Goal: Task Accomplishment & Management: Manage account settings

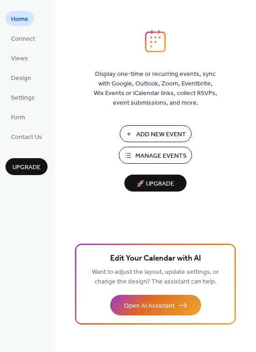
click at [151, 137] on span "Add New Event" at bounding box center [161, 135] width 50 height 10
click at [146, 152] on span "Manage Events" at bounding box center [160, 157] width 51 height 10
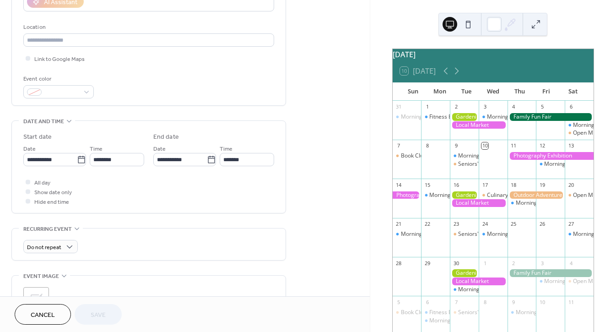
scroll to position [183, 0]
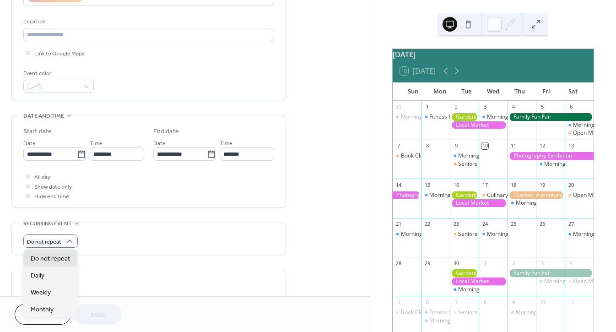
click at [123, 237] on div "Do not repeat" at bounding box center [148, 240] width 251 height 13
click at [479, 129] on div at bounding box center [479, 125] width 58 height 8
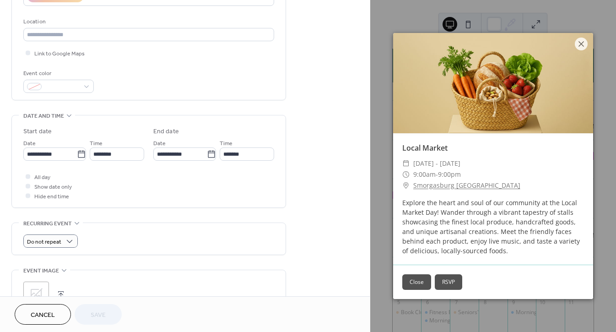
click at [415, 281] on button "Close" at bounding box center [416, 282] width 29 height 16
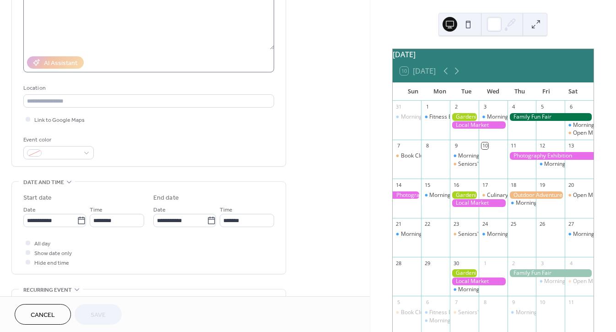
scroll to position [46, 0]
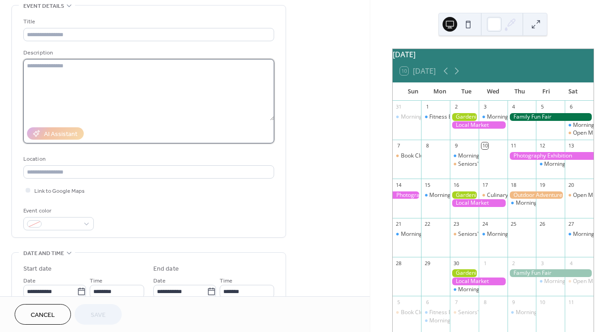
click at [60, 97] on textarea at bounding box center [148, 89] width 251 height 61
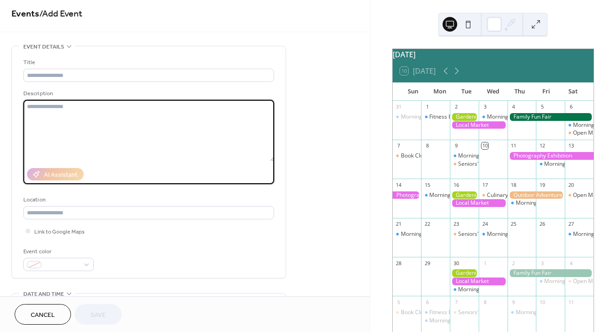
scroll to position [0, 0]
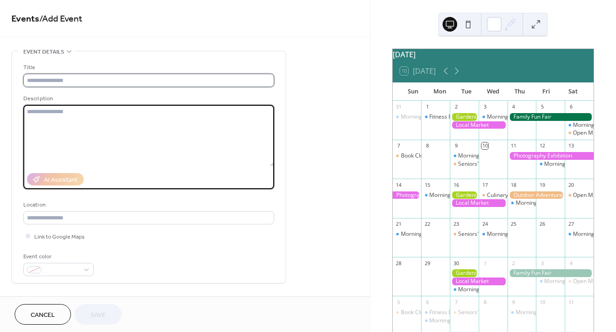
click at [54, 79] on input "text" at bounding box center [148, 80] width 251 height 13
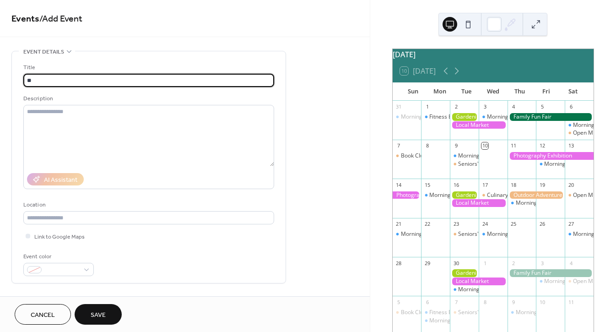
type input "*"
type input "**********"
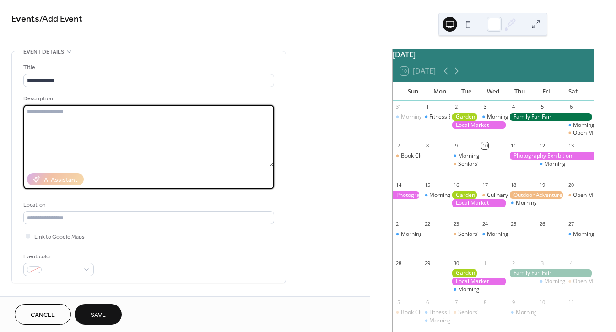
click at [68, 117] on textarea at bounding box center [148, 135] width 251 height 61
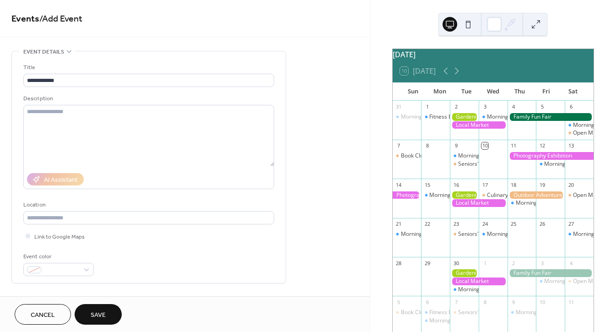
click at [493, 60] on div "[DATE]" at bounding box center [493, 54] width 201 height 11
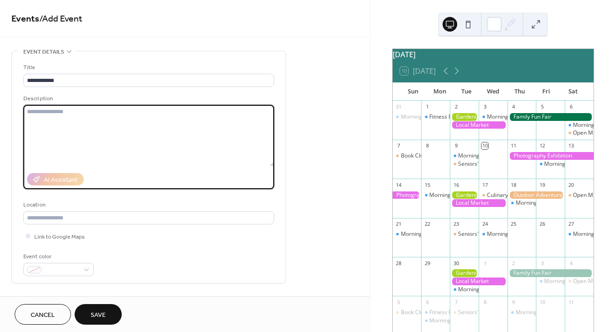
click at [120, 132] on textarea at bounding box center [148, 135] width 251 height 61
paste textarea "**********"
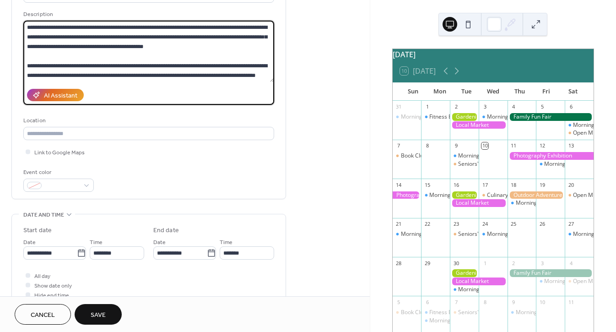
scroll to position [92, 0]
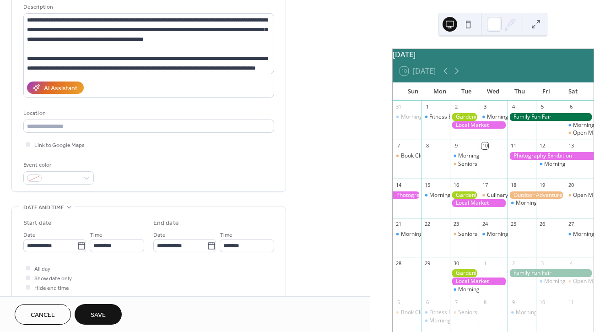
click at [486, 60] on div "[DATE]" at bounding box center [493, 54] width 201 height 11
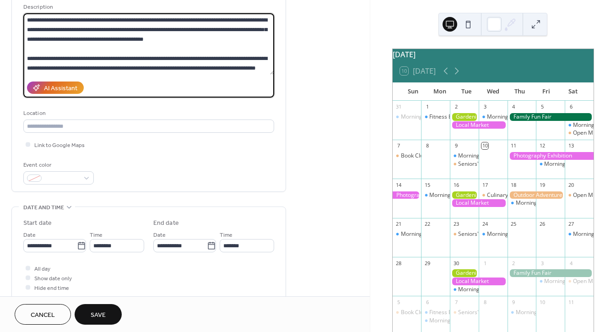
click at [70, 71] on textarea "**********" at bounding box center [148, 43] width 251 height 61
paste textarea "**********"
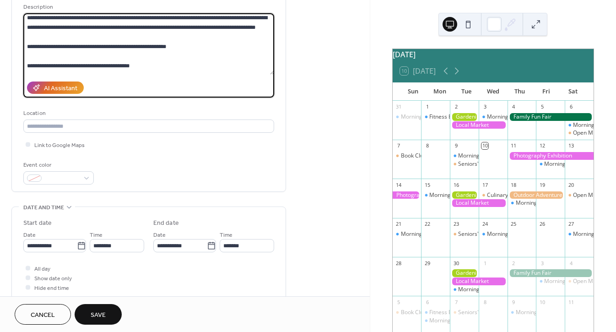
scroll to position [85, 0]
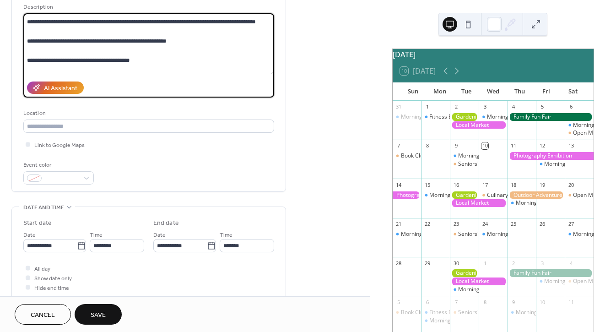
click at [32, 48] on textarea at bounding box center [148, 43] width 251 height 61
click at [38, 65] on textarea at bounding box center [148, 43] width 251 height 61
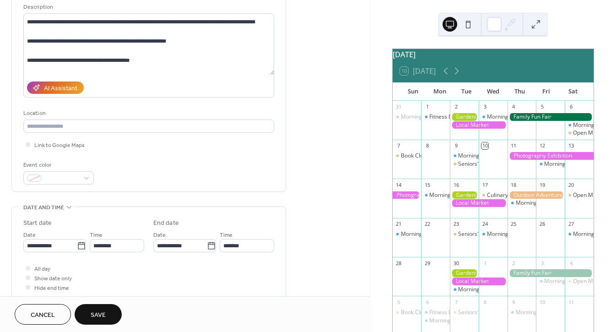
click at [257, 89] on div "AI Assistant" at bounding box center [148, 88] width 251 height 20
drag, startPoint x: 251, startPoint y: 84, endPoint x: 256, endPoint y: 87, distance: 5.3
click at [252, 84] on div "AI Assistant" at bounding box center [148, 88] width 251 height 20
click at [58, 67] on textarea at bounding box center [148, 43] width 251 height 61
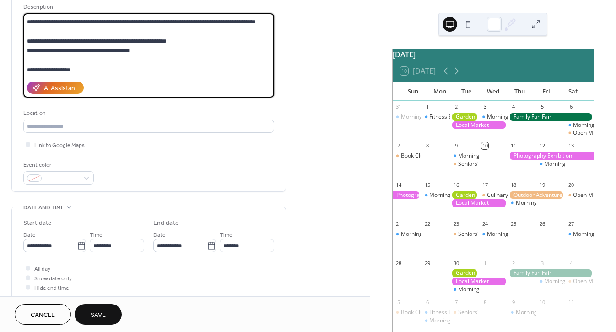
scroll to position [85, 0]
click at [40, 73] on textarea at bounding box center [148, 43] width 251 height 61
click at [60, 76] on label at bounding box center [148, 55] width 251 height 84
click at [60, 75] on textarea at bounding box center [148, 43] width 251 height 61
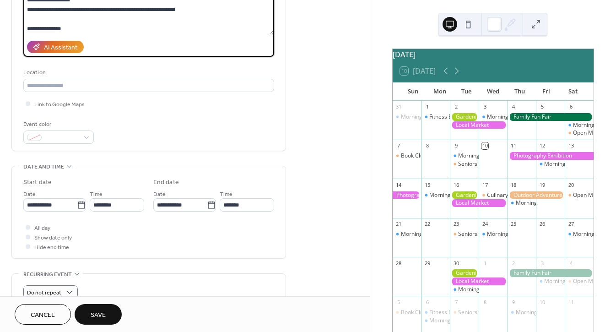
scroll to position [87, 0]
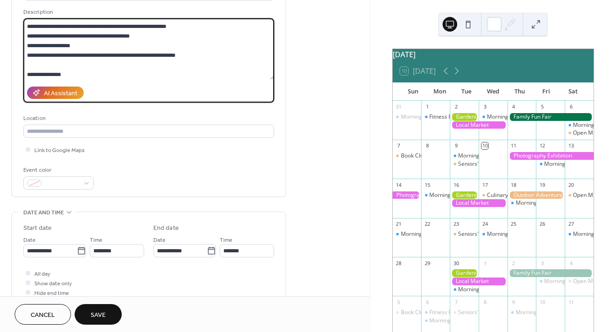
click at [35, 78] on textarea at bounding box center [148, 48] width 251 height 61
click at [187, 73] on textarea at bounding box center [148, 48] width 251 height 61
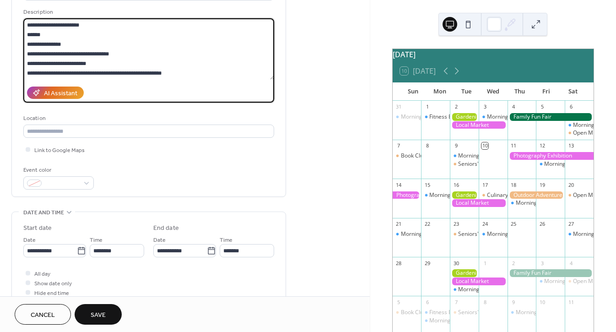
scroll to position [229, 0]
click at [271, 69] on textarea at bounding box center [148, 48] width 251 height 61
click at [232, 74] on textarea at bounding box center [148, 48] width 251 height 61
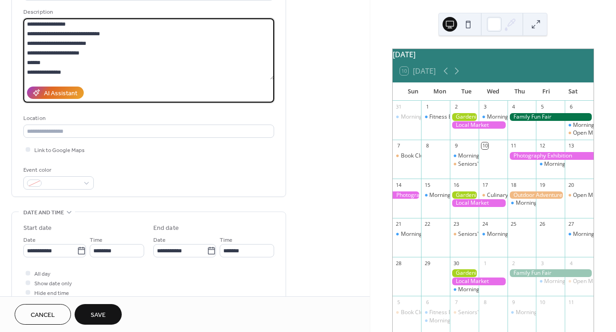
type textarea "**********"
click at [468, 28] on button at bounding box center [468, 24] width 15 height 15
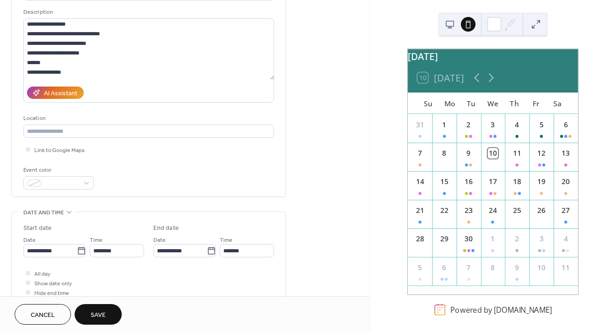
click at [450, 28] on button at bounding box center [450, 24] width 15 height 15
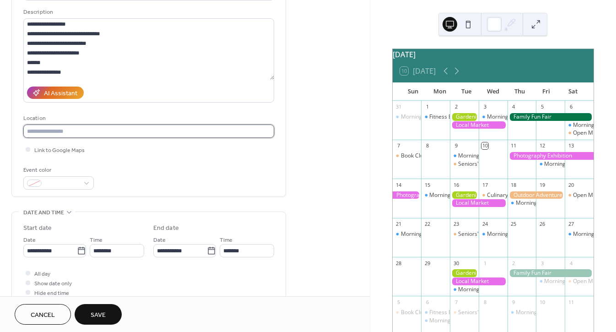
click at [55, 130] on input "text" at bounding box center [148, 131] width 251 height 13
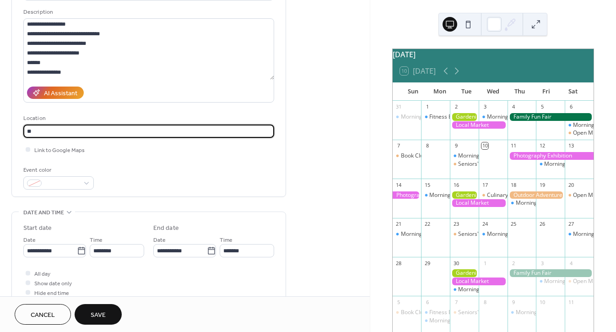
type input "*"
type input "**********"
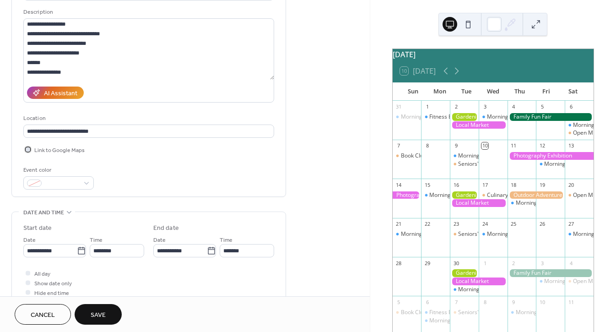
click at [68, 152] on span "Link to Google Maps" at bounding box center [59, 151] width 50 height 10
click at [43, 149] on span "Link to Google Maps" at bounding box center [59, 151] width 50 height 10
click at [27, 148] on div at bounding box center [28, 149] width 5 height 5
click at [84, 184] on div at bounding box center [58, 182] width 70 height 13
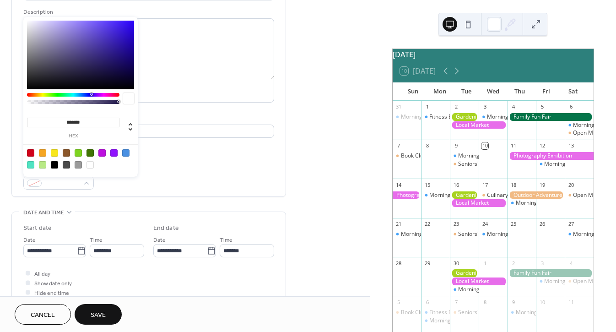
click at [40, 155] on div at bounding box center [42, 152] width 7 height 7
type input "*******"
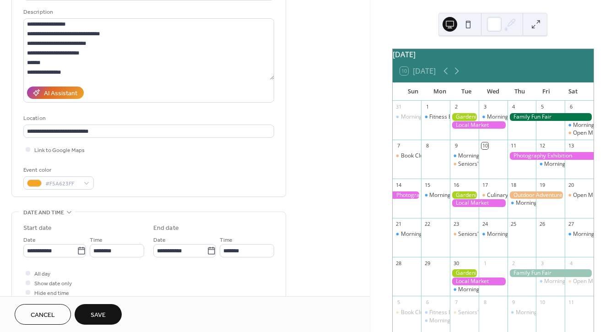
click at [175, 164] on div "**********" at bounding box center [148, 82] width 251 height 213
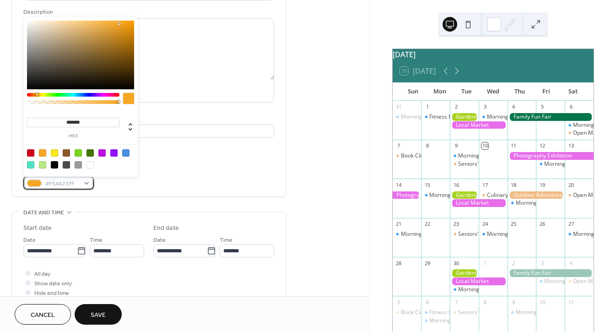
click at [71, 183] on span "#F5A623FF" at bounding box center [62, 184] width 34 height 10
click at [32, 152] on div at bounding box center [30, 152] width 7 height 7
type input "*******"
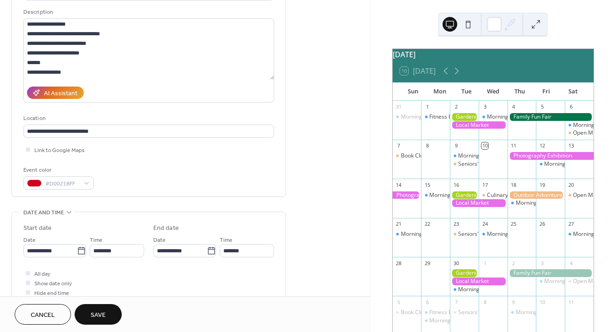
click at [165, 161] on div "**********" at bounding box center [148, 82] width 251 height 213
click at [61, 151] on span "Link to Google Maps" at bounding box center [59, 151] width 50 height 10
click at [27, 150] on div at bounding box center [28, 149] width 5 height 5
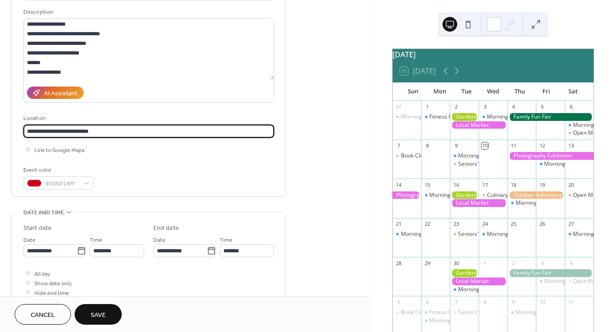
scroll to position [0, 0]
drag, startPoint x: 106, startPoint y: 129, endPoint x: 13, endPoint y: 133, distance: 93.0
click at [13, 133] on div "**********" at bounding box center [149, 81] width 274 height 232
click at [60, 150] on span "Link to Google Maps" at bounding box center [59, 151] width 50 height 10
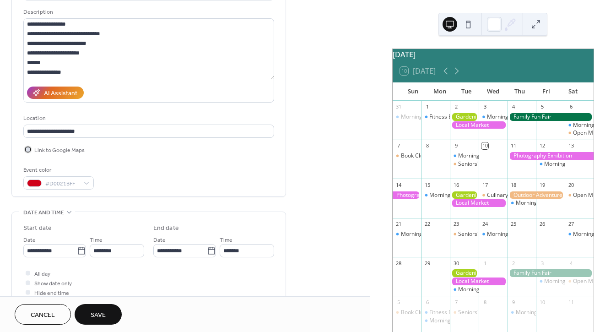
click at [28, 148] on div at bounding box center [28, 149] width 5 height 5
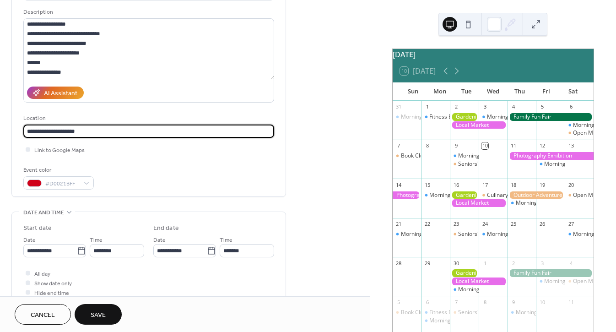
click at [82, 132] on input "**********" at bounding box center [148, 131] width 251 height 13
type input "**********"
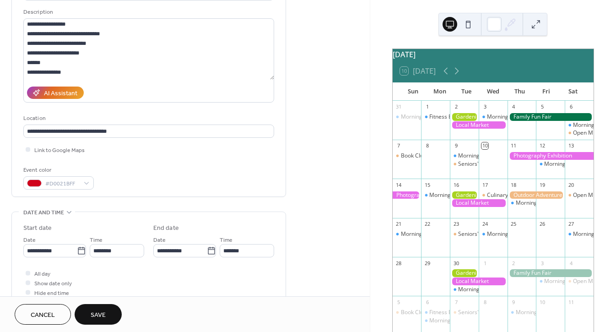
click at [101, 151] on div "Link to Google Maps" at bounding box center [148, 150] width 251 height 10
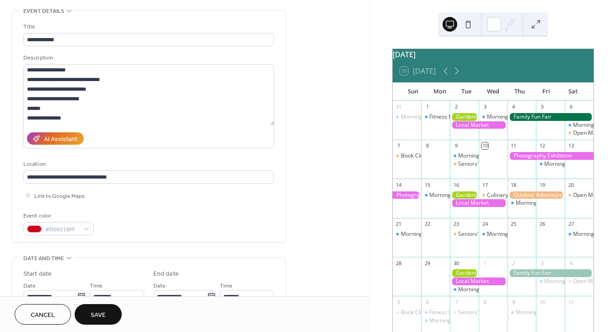
scroll to position [0, 0]
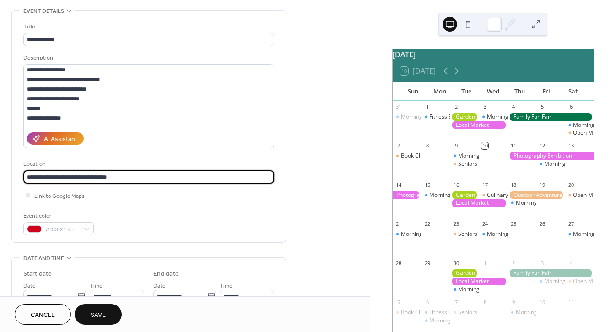
click at [75, 177] on input "**********" at bounding box center [148, 176] width 251 height 13
click at [122, 193] on div "Link to Google Maps" at bounding box center [148, 195] width 251 height 10
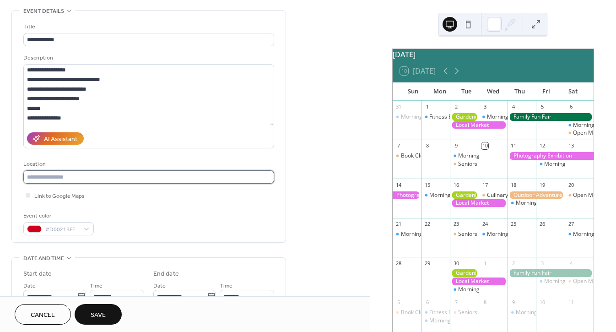
click at [71, 176] on input "text" at bounding box center [148, 176] width 251 height 13
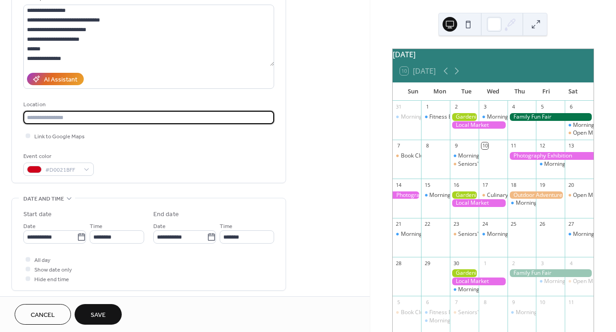
scroll to position [132, 0]
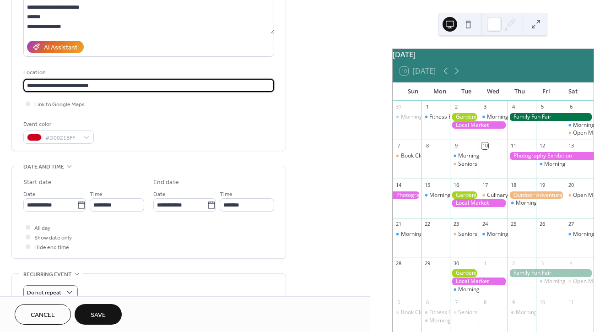
type input "**********"
click at [119, 122] on div "Event color #D0021BFF" at bounding box center [148, 131] width 251 height 24
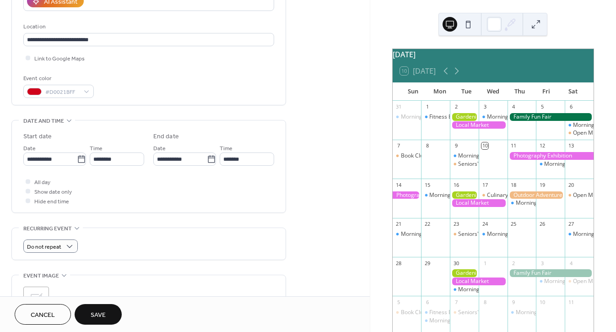
scroll to position [224, 0]
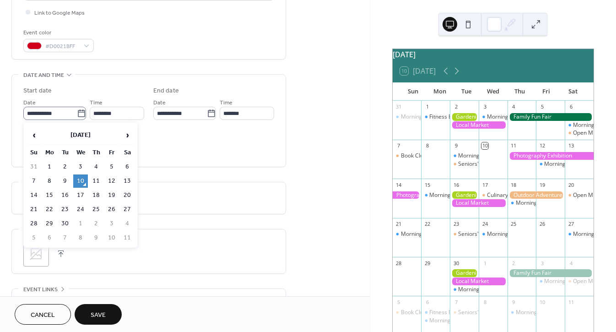
click at [77, 114] on icon at bounding box center [81, 113] width 9 height 9
click at [77, 114] on input "**********" at bounding box center [50, 113] width 54 height 13
click at [95, 176] on td "11" at bounding box center [96, 180] width 15 height 13
type input "**********"
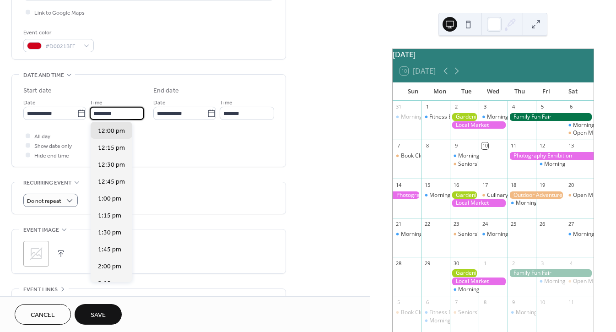
click at [117, 116] on input "********" at bounding box center [117, 113] width 54 height 13
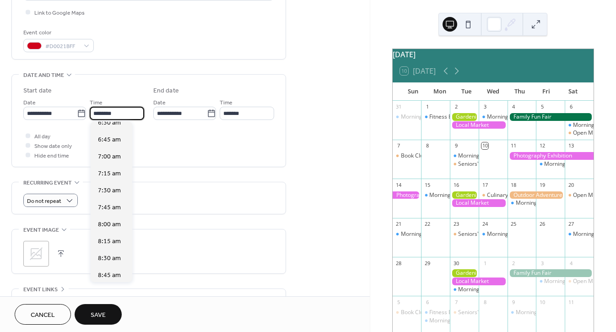
scroll to position [447, 0]
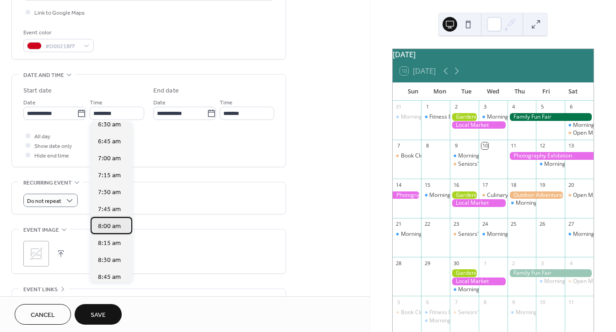
click at [112, 224] on span "8:00 am" at bounding box center [109, 227] width 23 height 10
type input "*******"
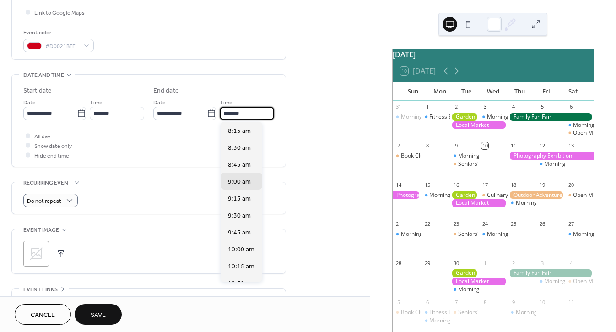
click at [231, 115] on input "*******" at bounding box center [247, 113] width 54 height 13
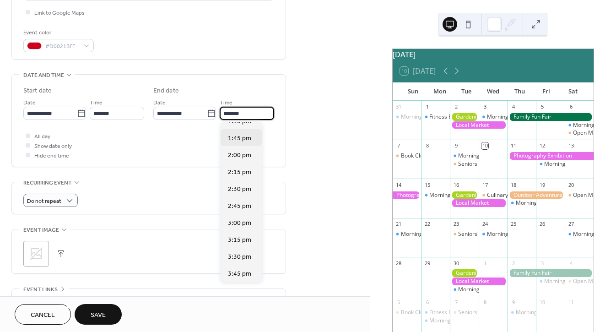
scroll to position [366, 0]
click at [239, 151] on span "2:00 pm" at bounding box center [239, 155] width 23 height 10
type input "*******"
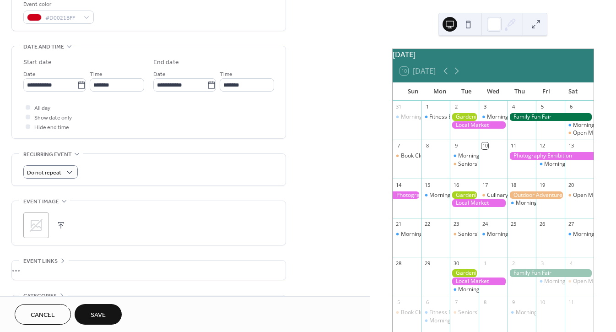
scroll to position [270, 0]
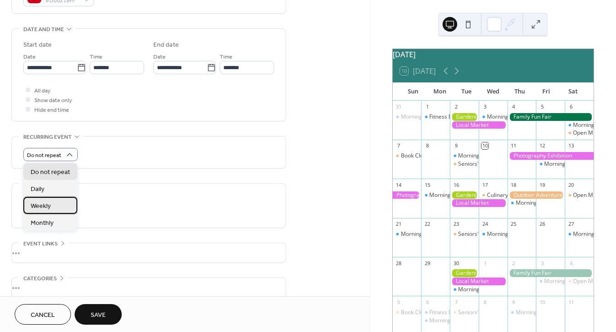
click at [54, 202] on div "Weekly" at bounding box center [50, 205] width 54 height 17
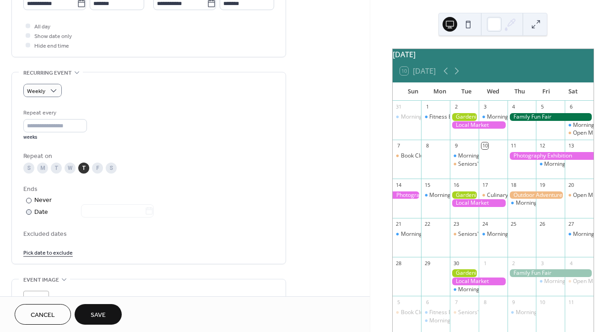
scroll to position [361, 0]
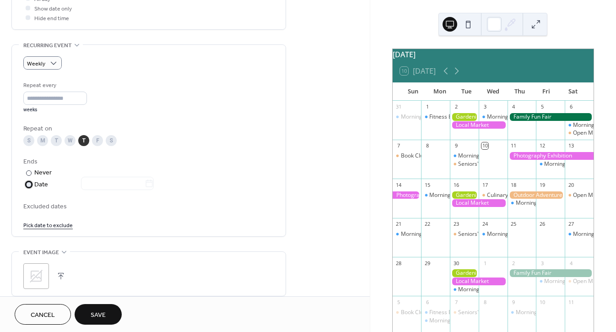
click at [29, 184] on div at bounding box center [28, 184] width 5 height 5
click at [154, 184] on icon at bounding box center [149, 183] width 9 height 9
click at [145, 184] on input "text" at bounding box center [113, 183] width 64 height 13
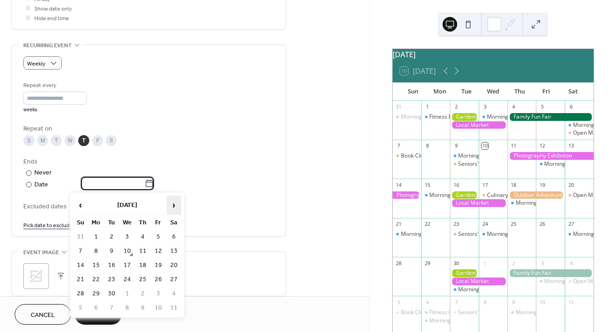
click at [175, 204] on span "›" at bounding box center [174, 205] width 14 height 18
click at [146, 261] on td "18" at bounding box center [142, 265] width 15 height 13
type input "**********"
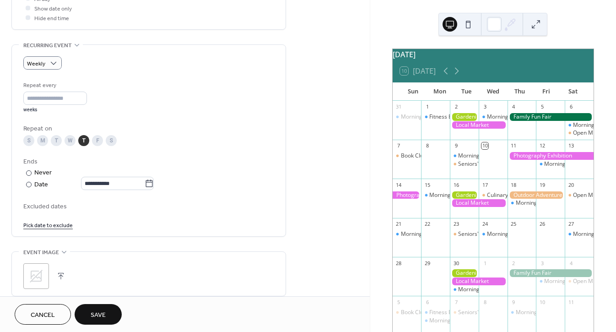
click at [155, 214] on div "Excluded dates Pick date to exclude" at bounding box center [148, 215] width 251 height 28
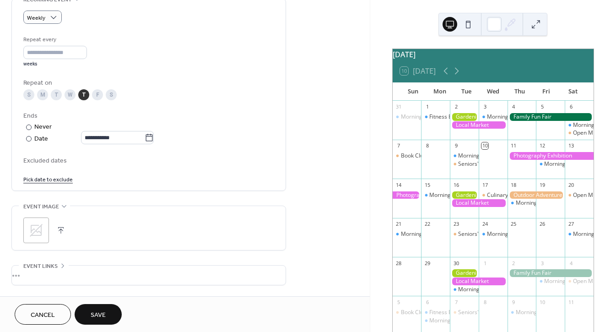
scroll to position [453, 0]
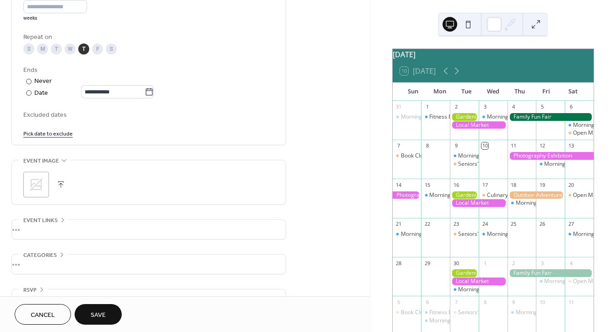
click at [31, 230] on div "•••" at bounding box center [149, 229] width 274 height 19
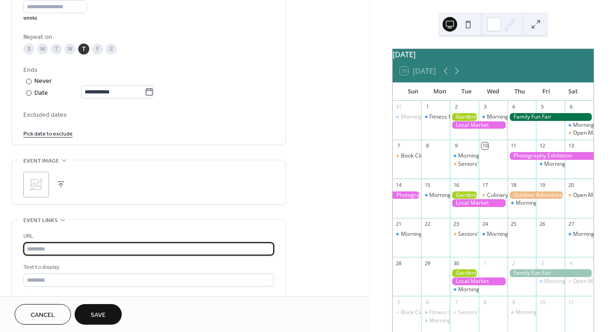
click at [49, 249] on input "text" at bounding box center [148, 248] width 251 height 13
type input "**********"
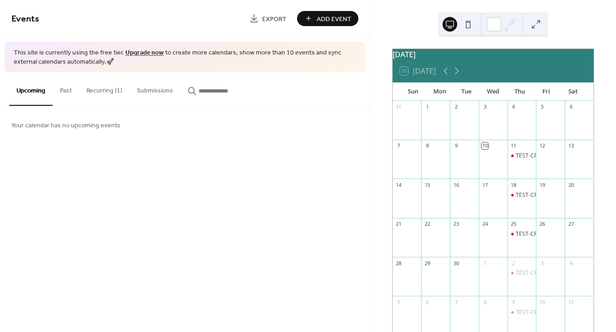
click at [91, 92] on button "Recurring (1)" at bounding box center [104, 88] width 50 height 32
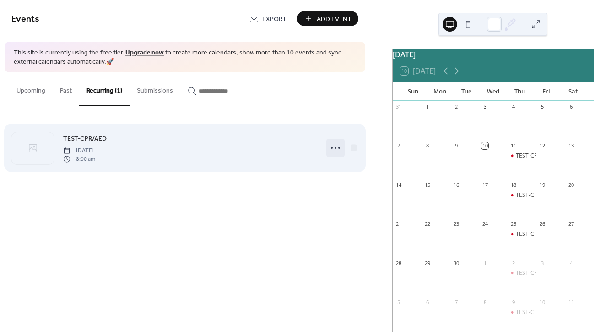
click at [336, 147] on circle at bounding box center [336, 148] width 2 height 2
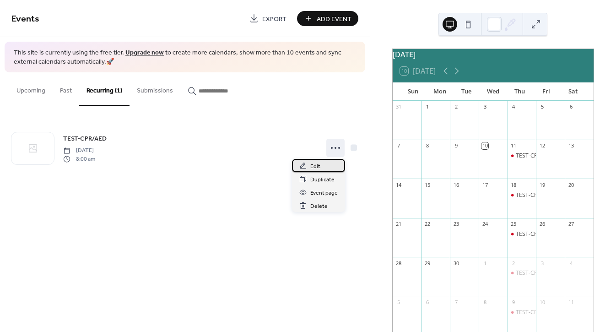
click at [311, 166] on span "Edit" at bounding box center [315, 167] width 10 height 10
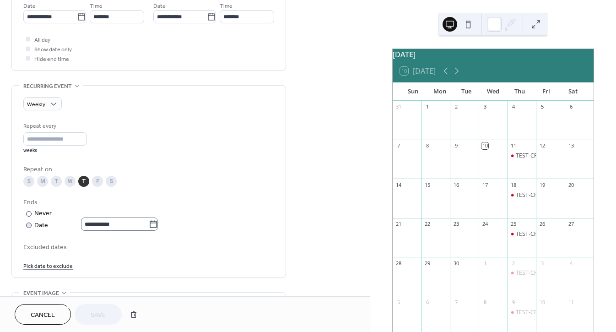
scroll to position [275, 0]
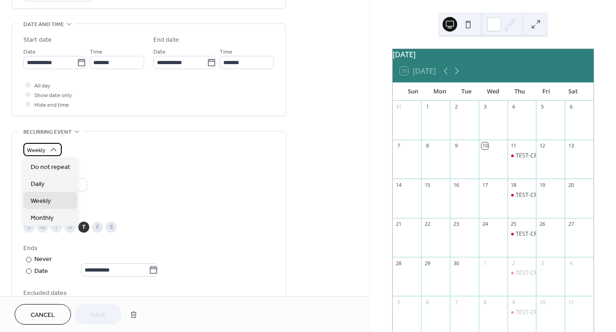
click at [54, 151] on icon at bounding box center [53, 149] width 9 height 9
click at [147, 173] on div "Repeat every * weeks" at bounding box center [148, 183] width 251 height 32
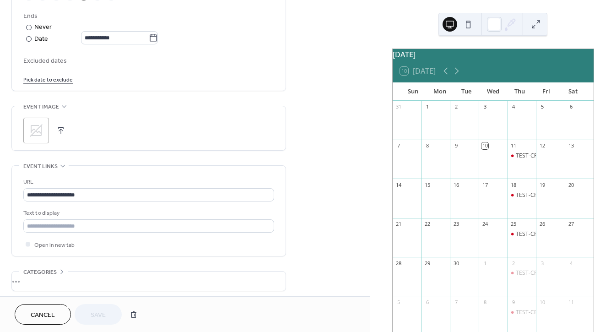
scroll to position [546, 0]
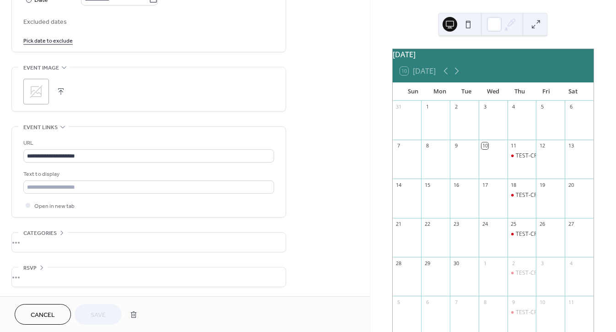
click at [29, 241] on div "•••" at bounding box center [149, 242] width 274 height 19
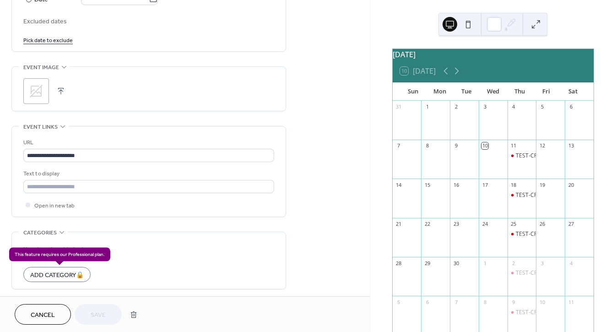
click at [60, 272] on div "Add Category 🔒" at bounding box center [56, 274] width 67 height 15
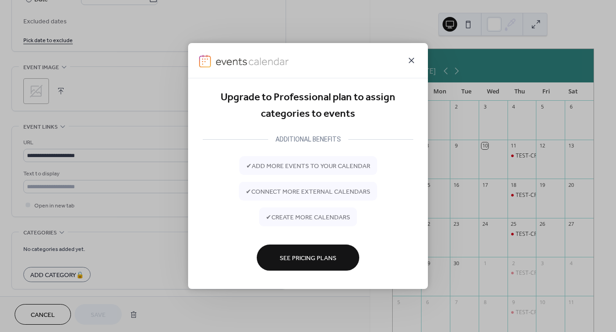
click at [411, 59] on icon at bounding box center [411, 60] width 11 height 11
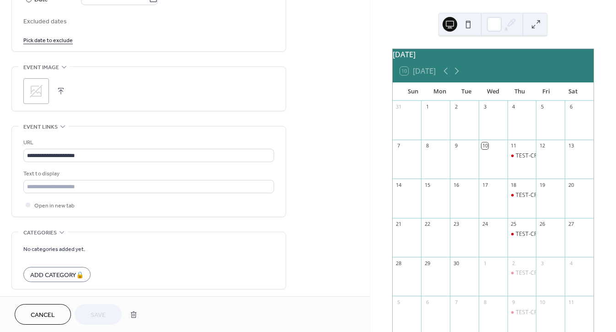
scroll to position [584, 0]
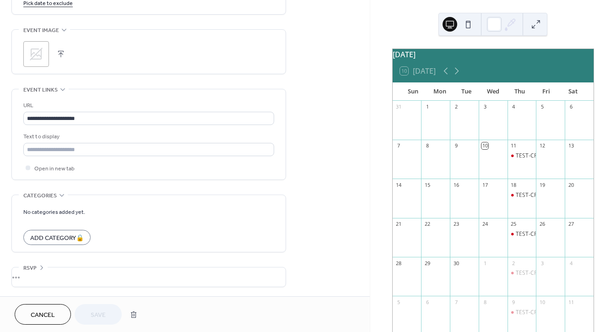
click at [30, 277] on div "•••" at bounding box center [149, 276] width 274 height 19
click at [80, 284] on div "Enable RSVP 🔒" at bounding box center [54, 283] width 62 height 10
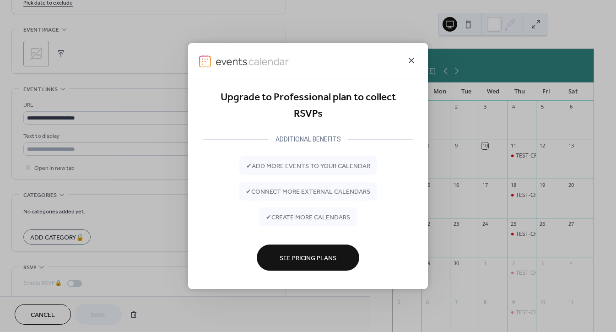
click at [408, 61] on icon at bounding box center [411, 60] width 11 height 11
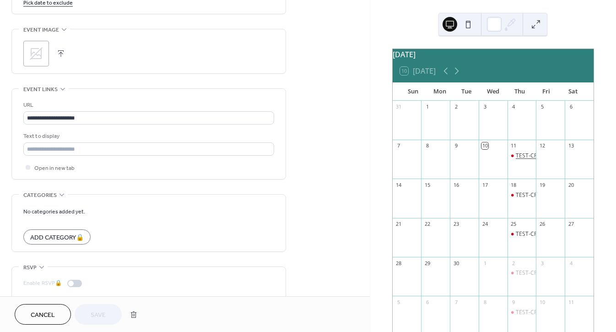
click at [517, 160] on div "TEST-CPR/AED" at bounding box center [535, 156] width 38 height 8
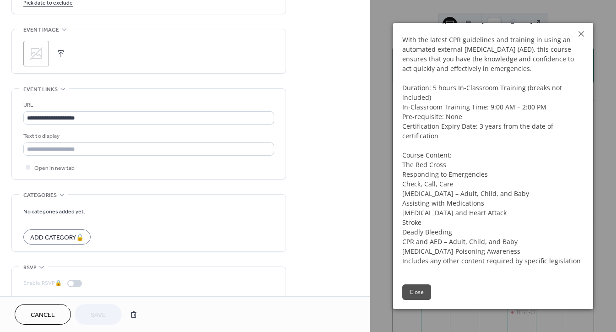
scroll to position [0, 0]
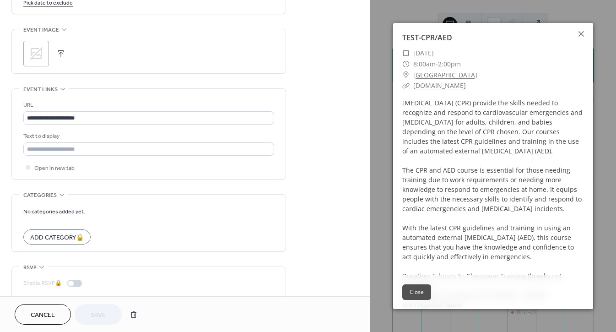
click at [448, 75] on link "[GEOGRAPHIC_DATA]" at bounding box center [445, 75] width 64 height 11
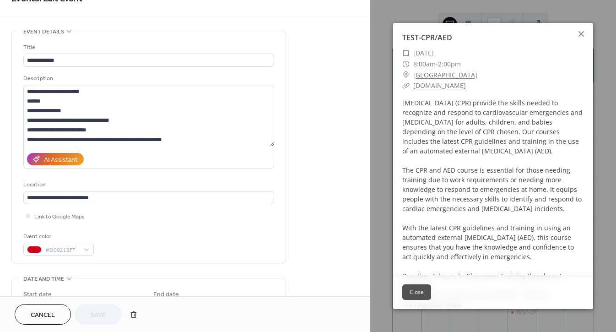
scroll to position [18, 0]
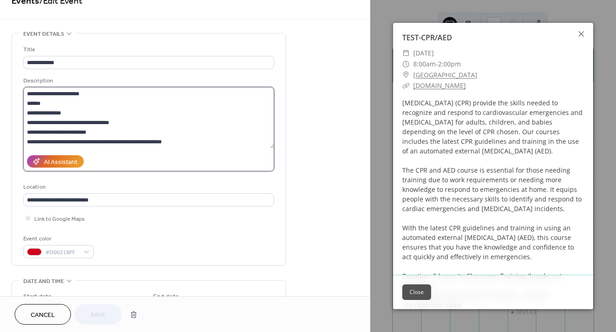
click at [172, 147] on textarea at bounding box center [148, 117] width 251 height 61
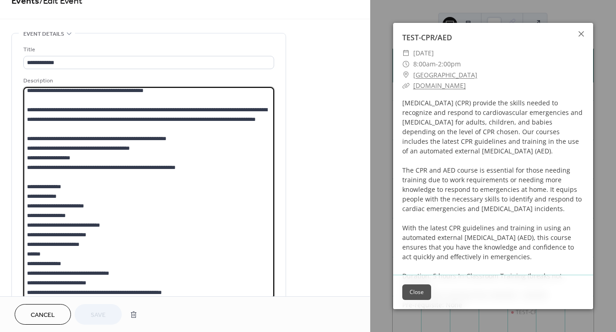
scroll to position [80, 0]
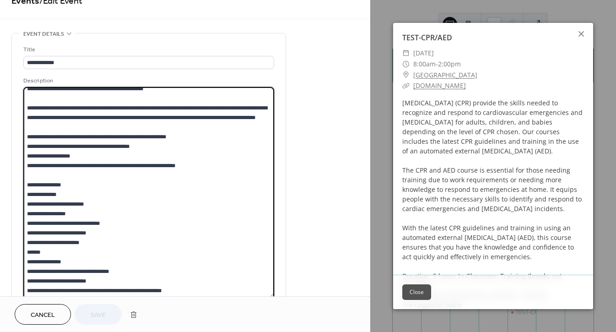
drag, startPoint x: 273, startPoint y: 147, endPoint x: 281, endPoint y: 296, distance: 149.0
click at [281, 296] on div "**********" at bounding box center [185, 166] width 370 height 332
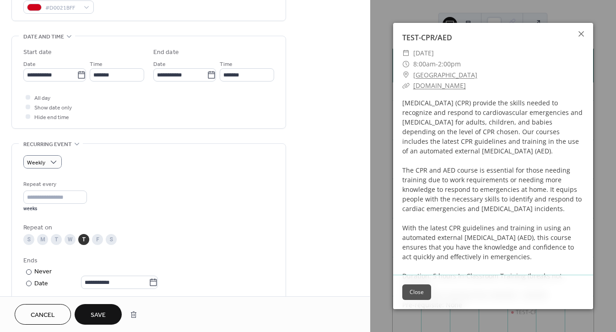
scroll to position [430, 0]
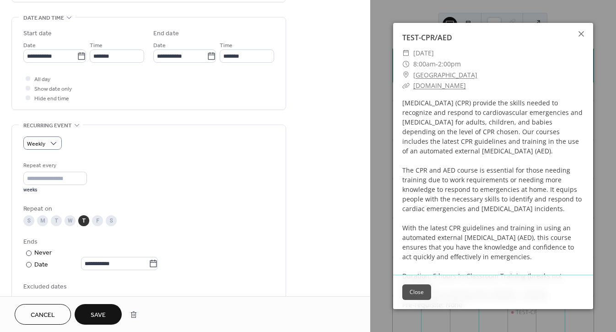
type textarea "**********"
click at [104, 314] on span "Save" at bounding box center [98, 315] width 15 height 10
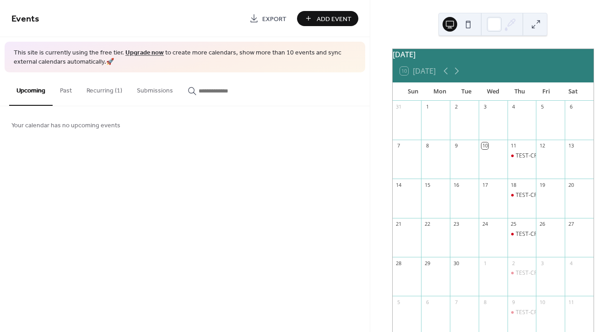
click at [25, 89] on button "Upcoming" at bounding box center [30, 88] width 43 height 33
click at [68, 88] on button "Past" at bounding box center [66, 88] width 27 height 32
click at [97, 90] on button "Recurring (1)" at bounding box center [104, 88] width 50 height 32
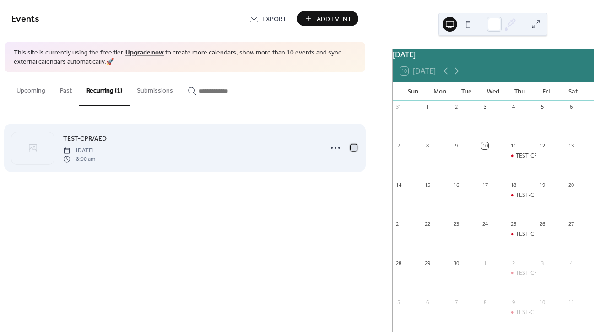
click at [353, 149] on div at bounding box center [354, 148] width 6 height 6
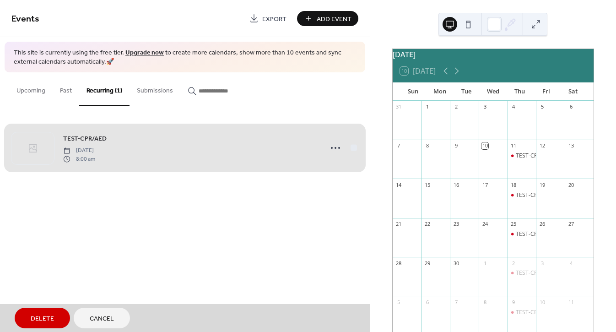
click at [354, 150] on div "TEST-CPR/AED [DATE] 8:00 am" at bounding box center [184, 148] width 347 height 56
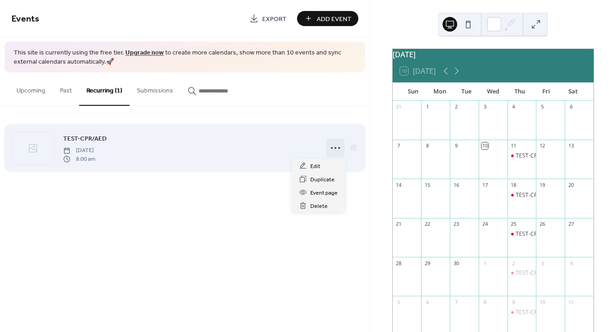
click at [333, 146] on icon at bounding box center [335, 148] width 15 height 15
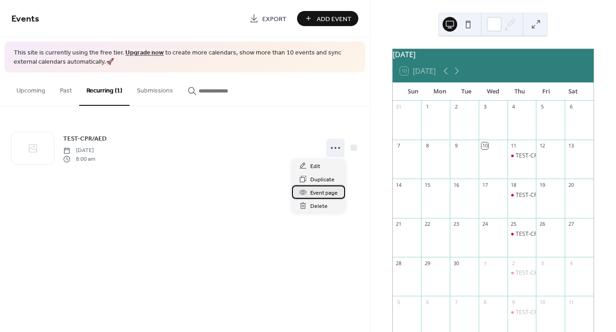
click at [321, 193] on span "Event page" at bounding box center [323, 193] width 27 height 10
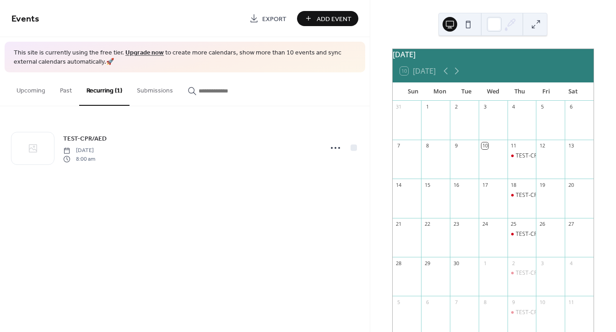
click at [164, 92] on button "Submissions" at bounding box center [155, 88] width 51 height 32
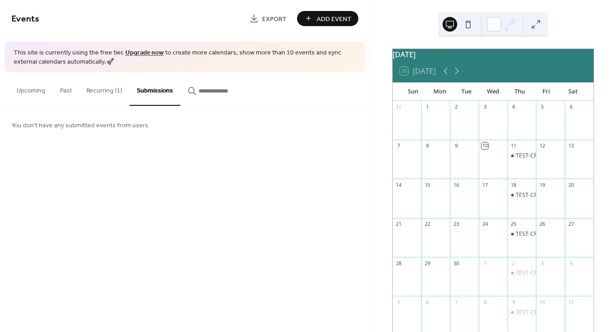
click at [110, 91] on button "Recurring (1)" at bounding box center [104, 88] width 50 height 32
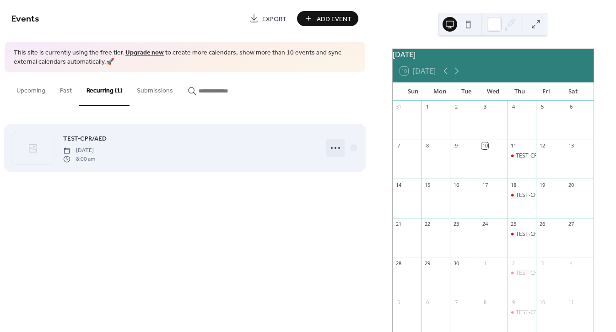
click at [334, 149] on icon at bounding box center [335, 148] width 15 height 15
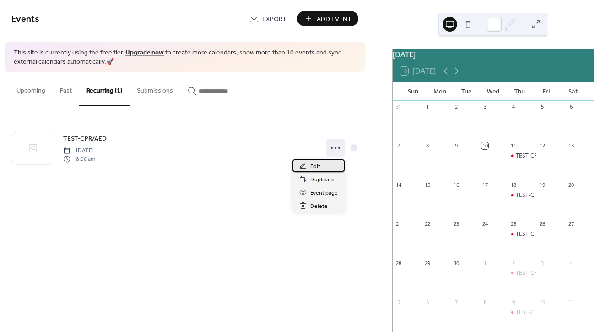
click at [320, 171] on div "Edit" at bounding box center [318, 165] width 53 height 13
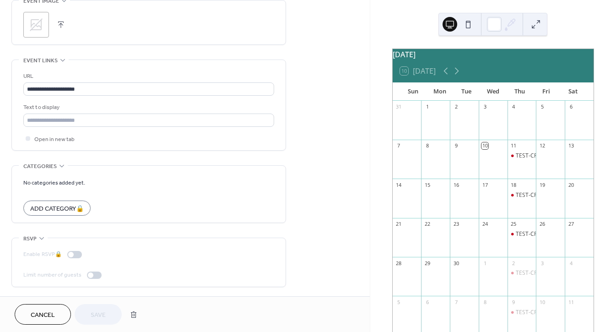
scroll to position [613, 0]
click at [30, 240] on span "RSVP" at bounding box center [29, 239] width 13 height 10
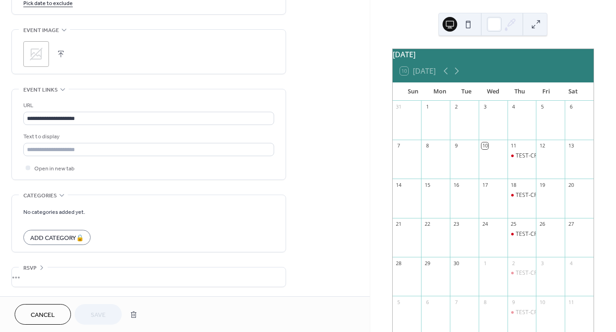
scroll to position [584, 0]
click at [32, 276] on div "•••" at bounding box center [149, 276] width 274 height 19
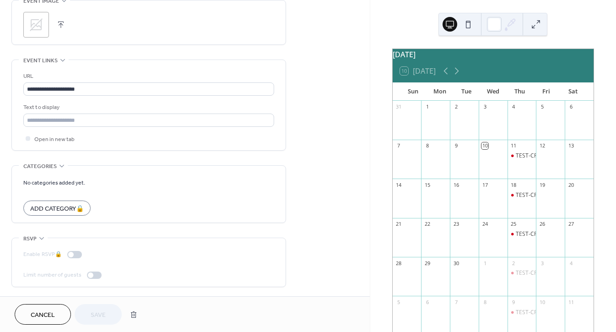
click at [97, 276] on div at bounding box center [94, 274] width 15 height 7
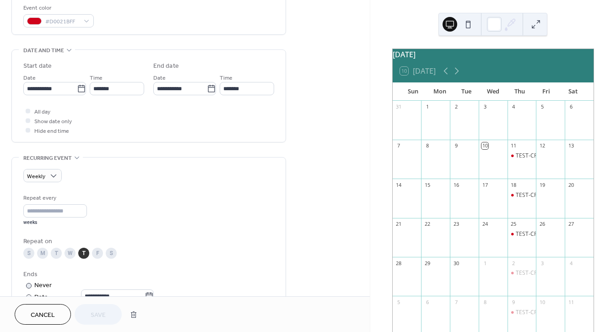
scroll to position [247, 0]
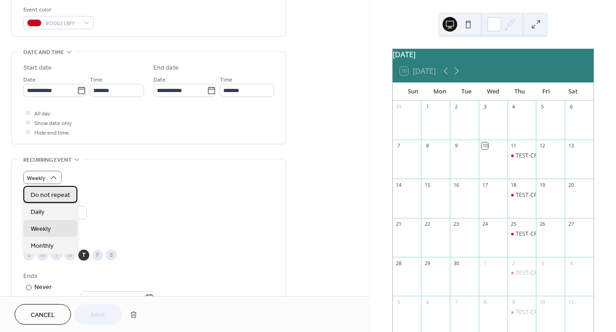
click at [55, 193] on span "Do not repeat" at bounding box center [50, 195] width 39 height 10
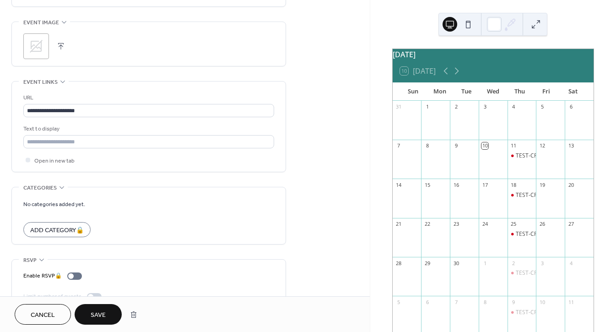
scroll to position [453, 0]
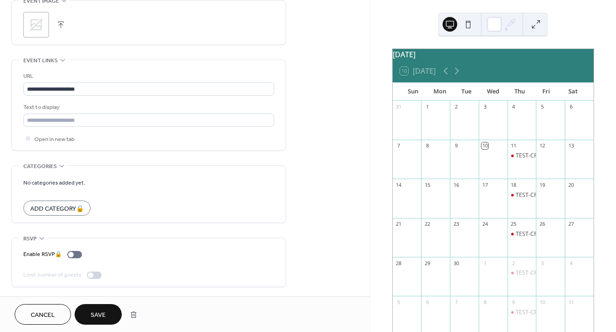
click at [96, 314] on span "Save" at bounding box center [98, 315] width 15 height 10
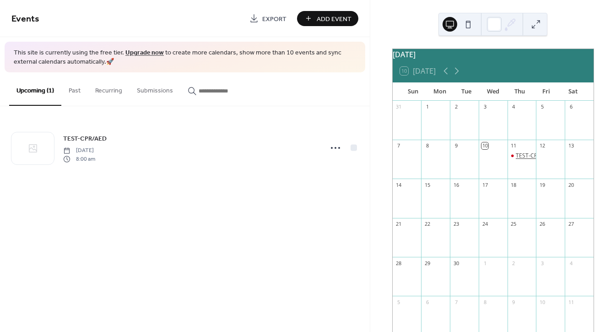
click at [520, 160] on div "TEST-CPR/AED" at bounding box center [535, 156] width 38 height 8
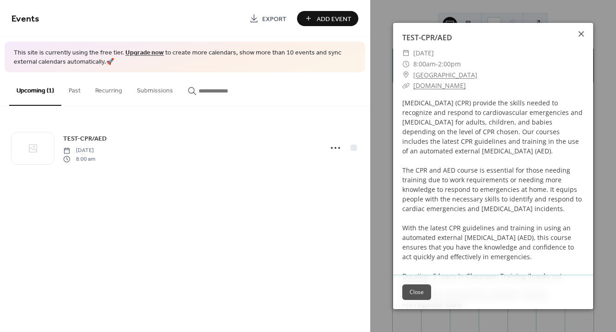
click at [580, 35] on icon at bounding box center [581, 33] width 5 height 5
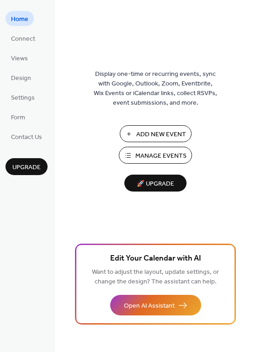
click at [152, 262] on span "Edit Your Calendar with AI" at bounding box center [155, 259] width 91 height 13
click at [148, 183] on span "🚀 Upgrade" at bounding box center [155, 184] width 51 height 12
